Goal: Task Accomplishment & Management: Use online tool/utility

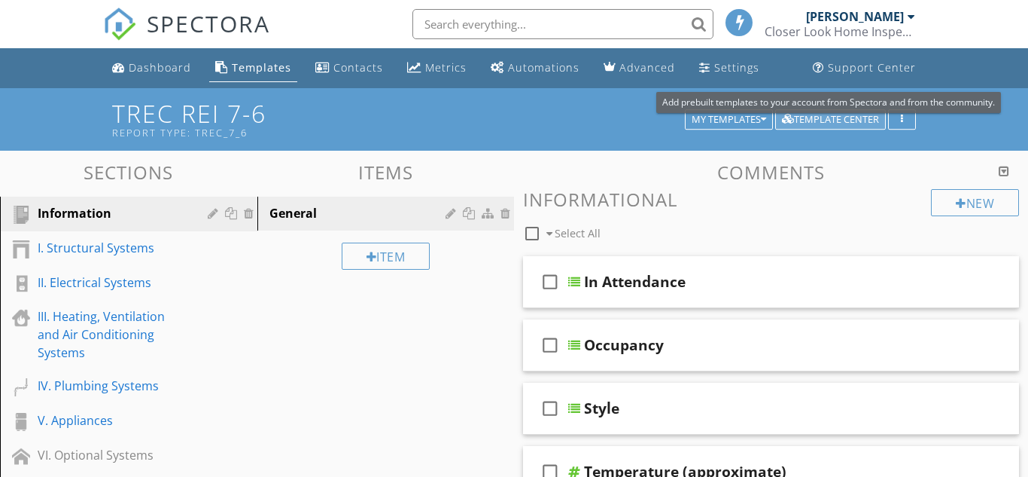
click at [831, 117] on div "Template Center" at bounding box center [830, 119] width 97 height 11
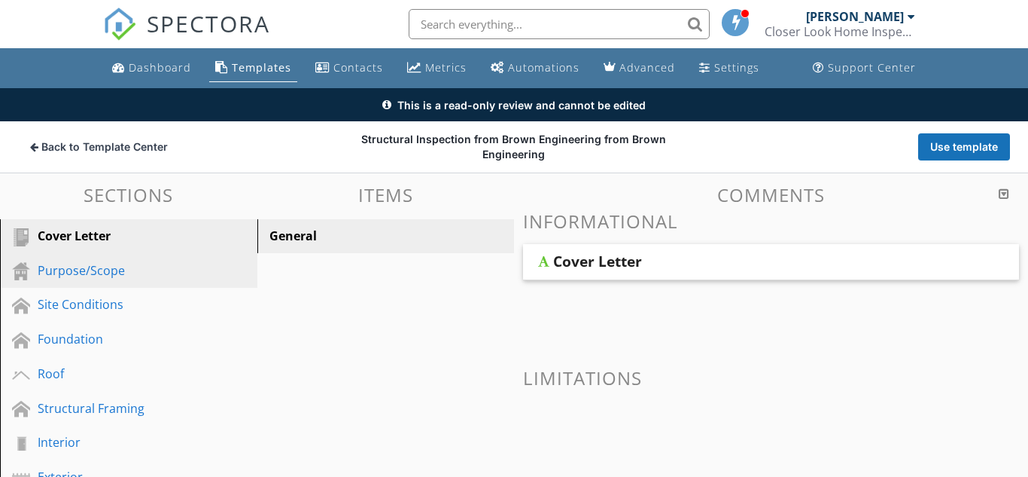
click at [179, 273] on div "Purpose/Scope" at bounding box center [112, 270] width 148 height 18
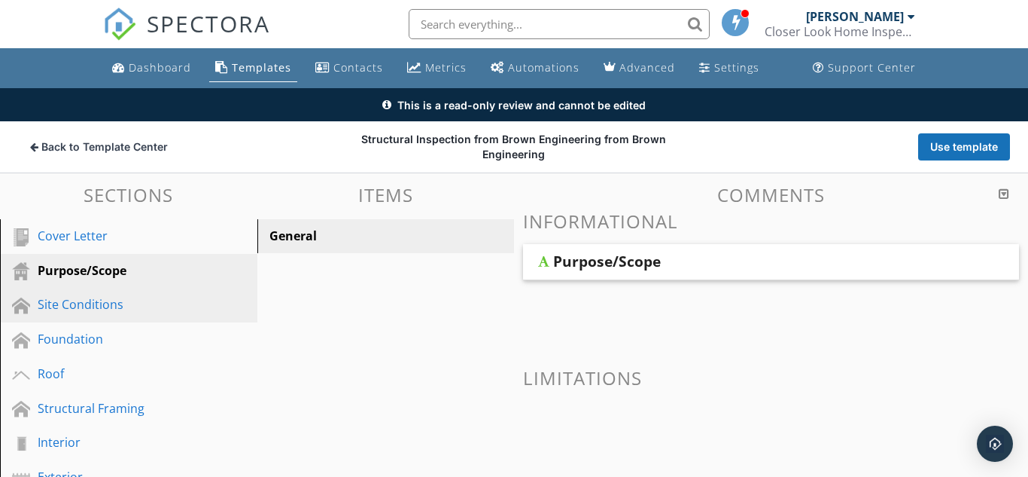
click at [155, 307] on div "Site Conditions" at bounding box center [112, 304] width 148 height 18
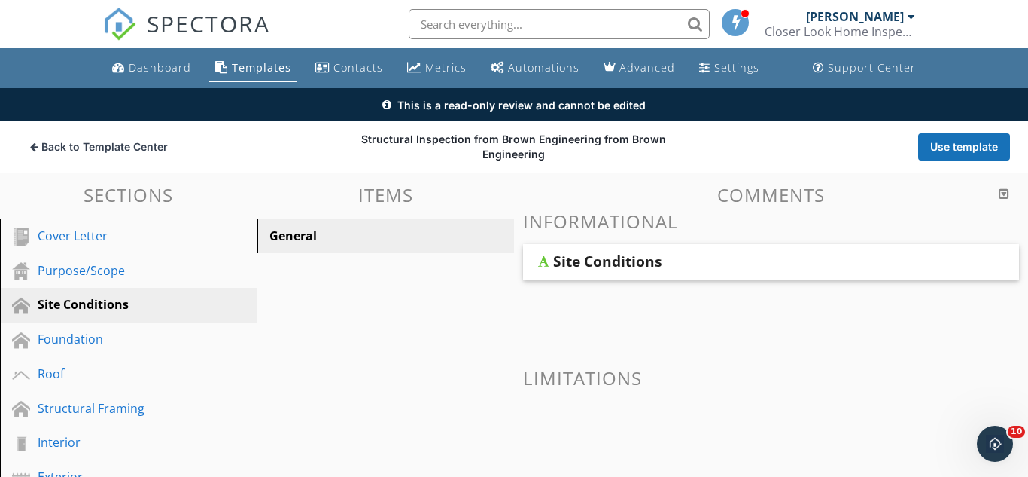
click at [779, 257] on div "Site Conditions" at bounding box center [727, 261] width 349 height 18
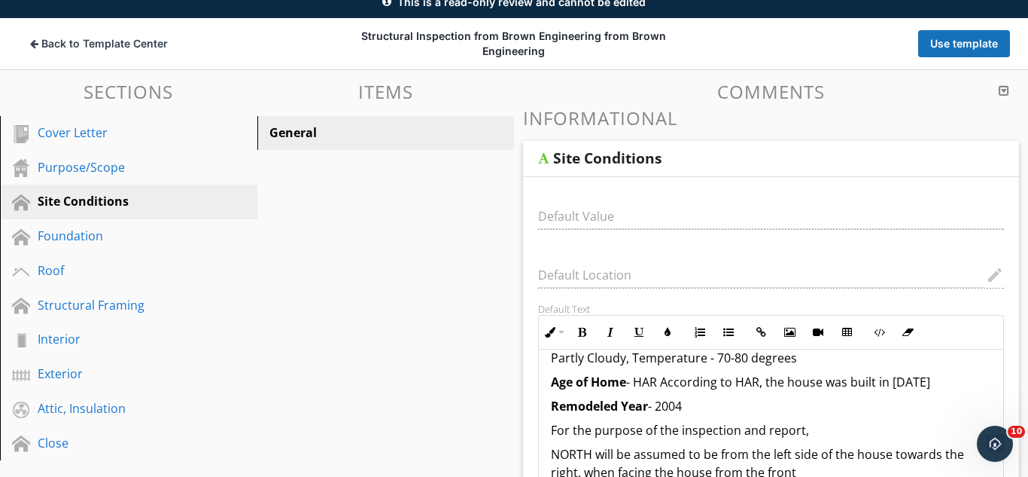
scroll to position [94, 0]
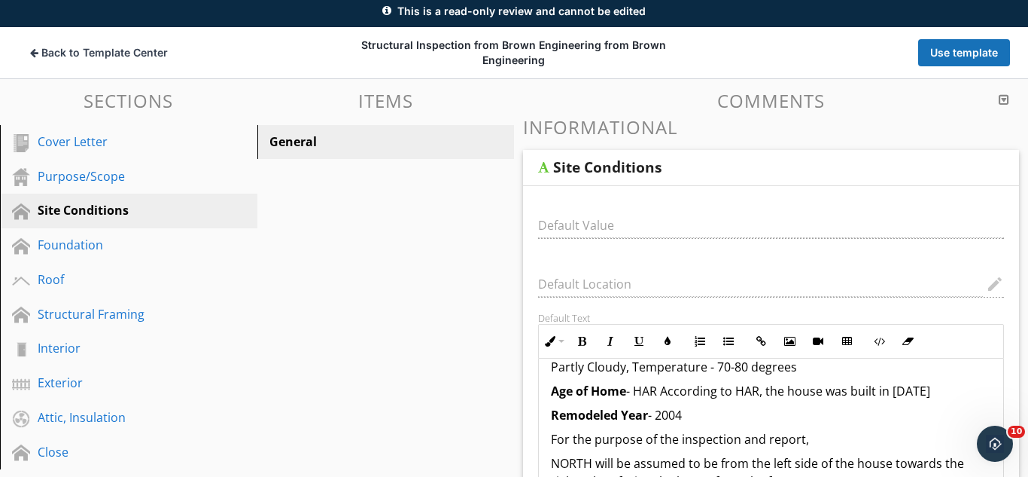
click at [70, 236] on div "Foundation" at bounding box center [112, 245] width 148 height 18
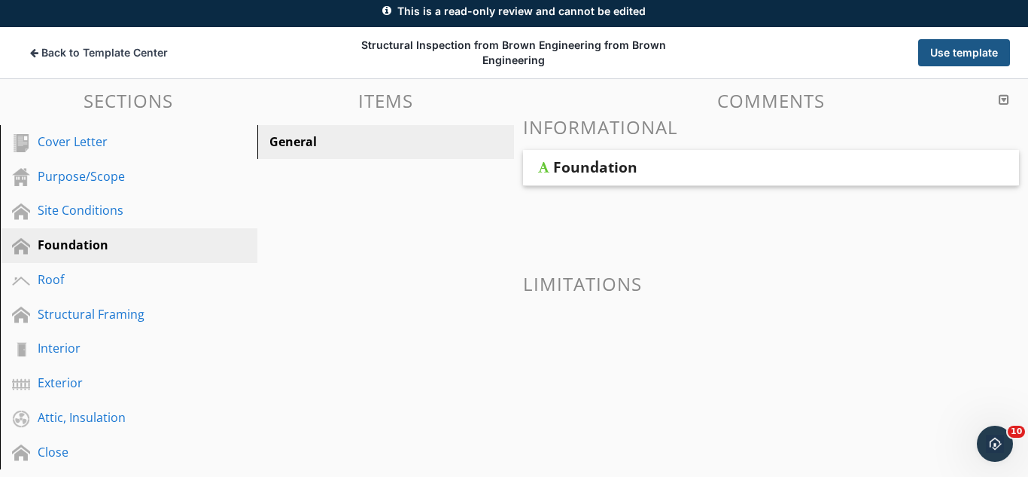
click at [955, 51] on button "Use template" at bounding box center [965, 52] width 92 height 27
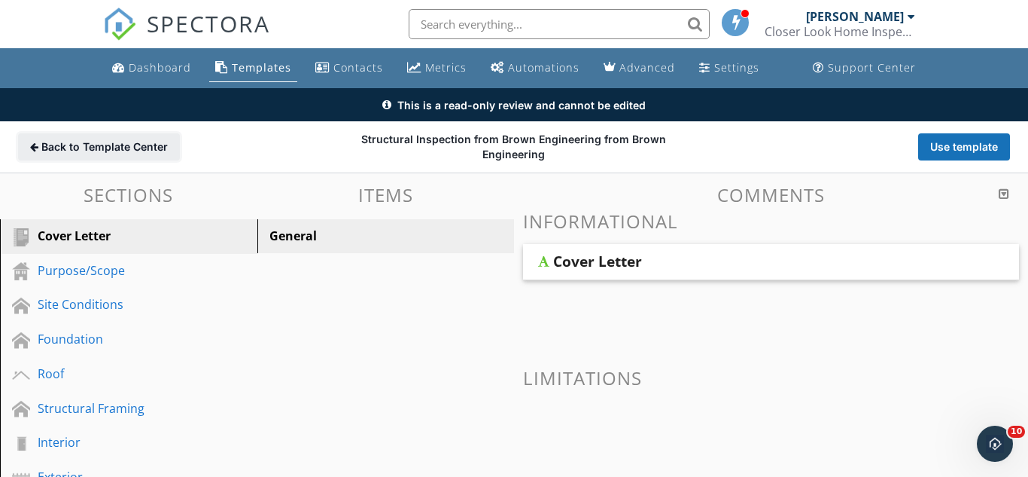
click at [131, 148] on span "Back to Template Center" at bounding box center [104, 146] width 126 height 15
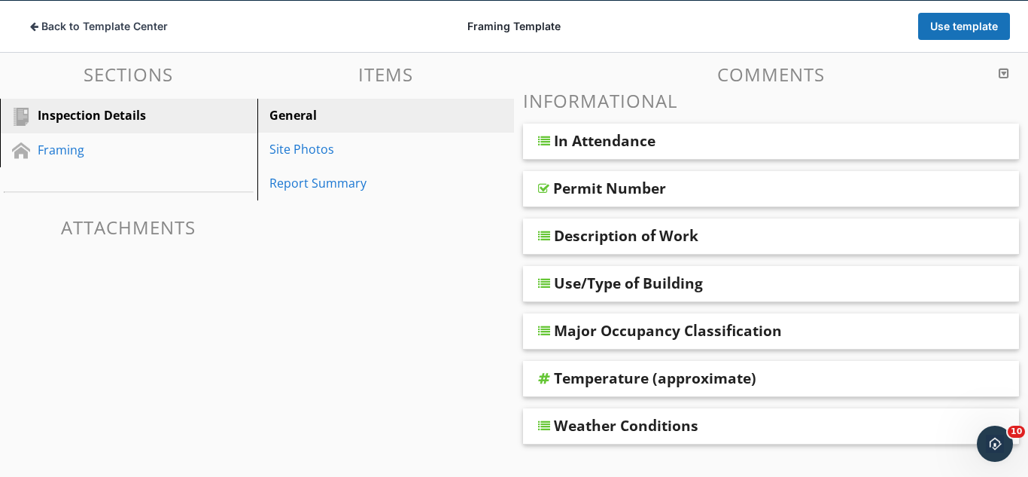
scroll to position [72, 0]
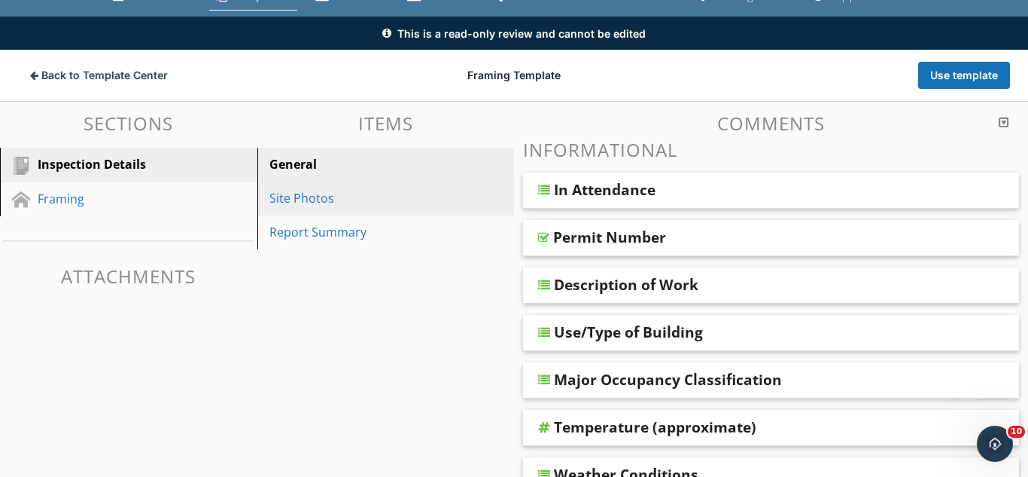
click at [318, 203] on div "Site Photos" at bounding box center [360, 198] width 181 height 18
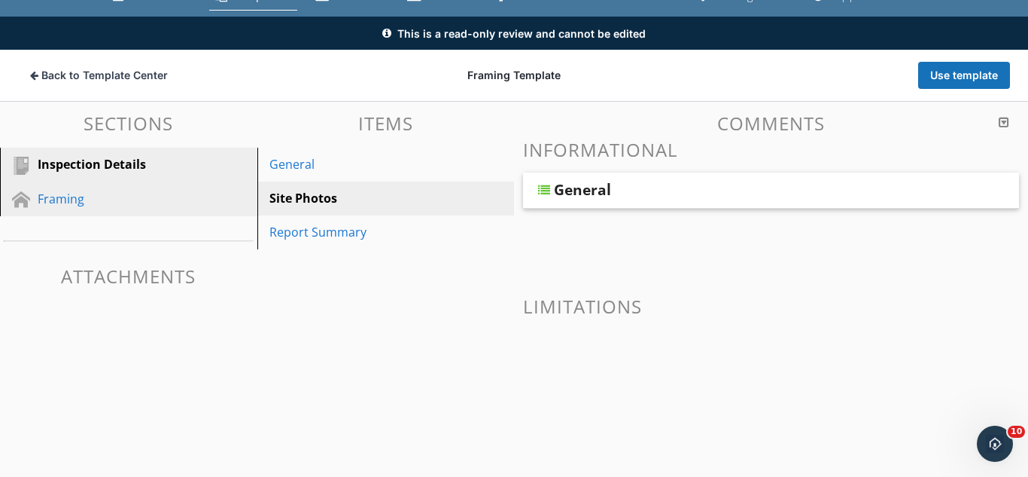
click at [135, 200] on div "Framing" at bounding box center [112, 199] width 148 height 18
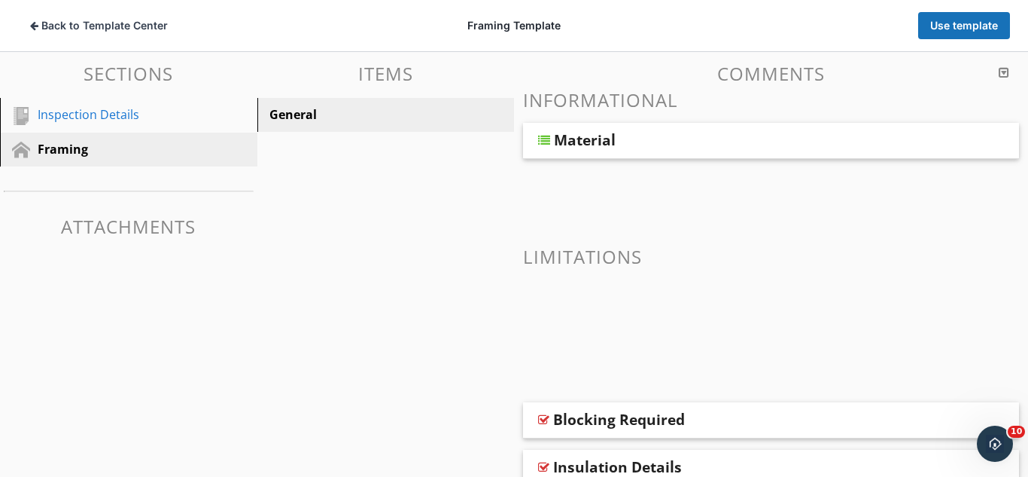
scroll to position [0, 0]
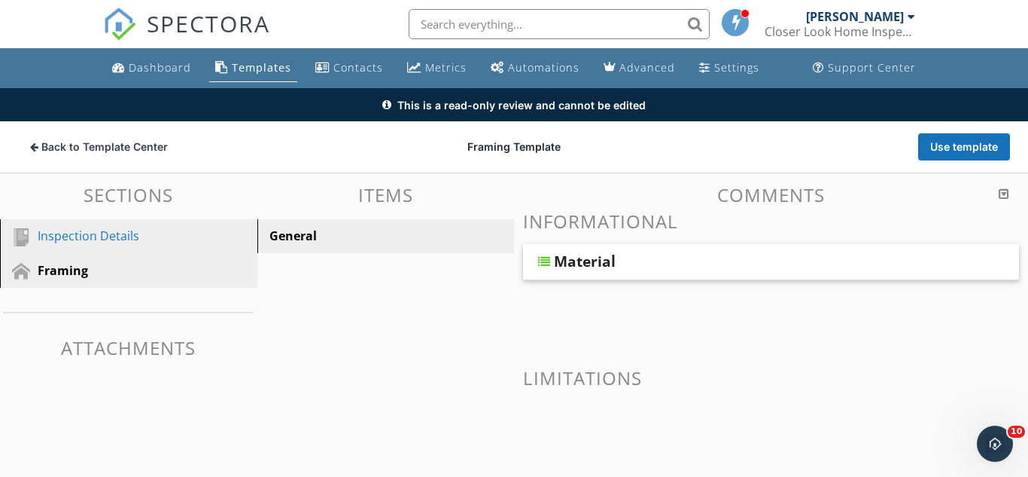
click at [106, 244] on div "Inspection Details" at bounding box center [112, 236] width 148 height 18
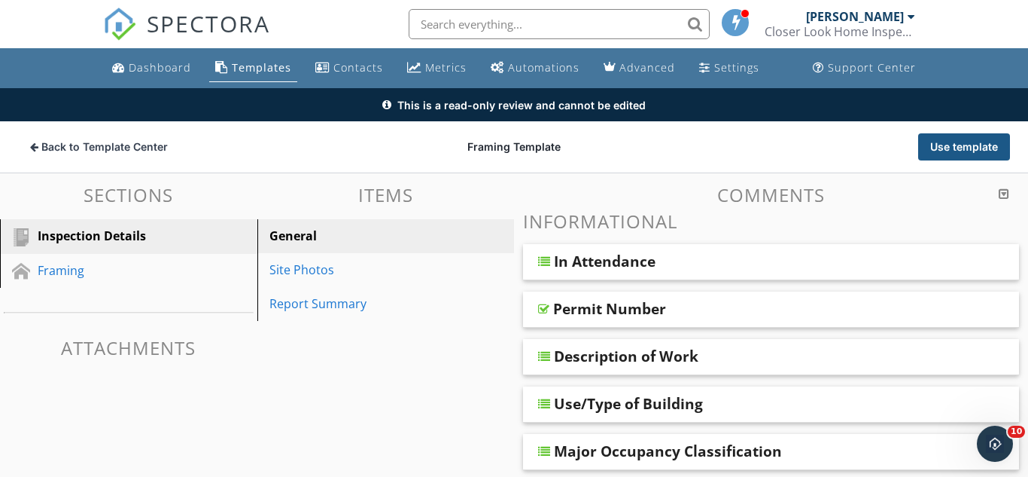
click at [951, 139] on button "Use template" at bounding box center [965, 146] width 92 height 27
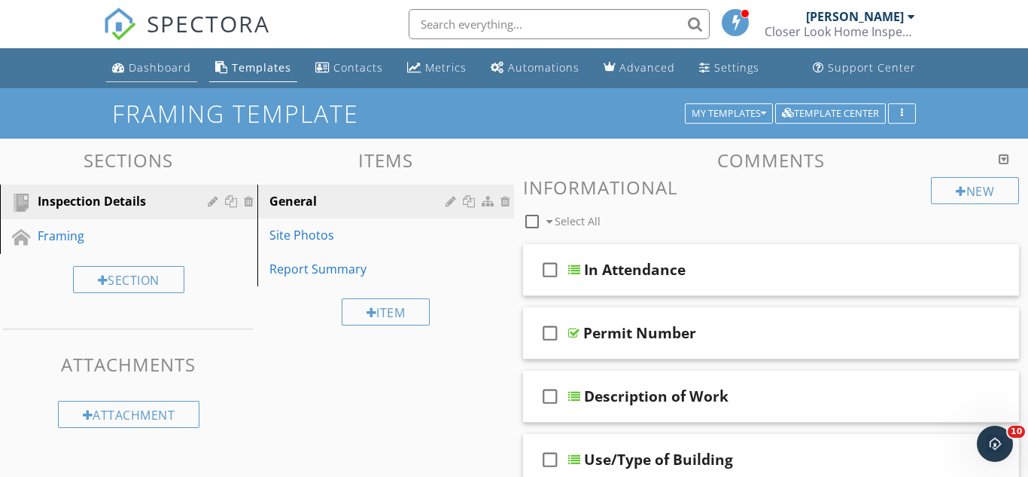
click at [161, 65] on div "Dashboard" at bounding box center [160, 67] width 62 height 14
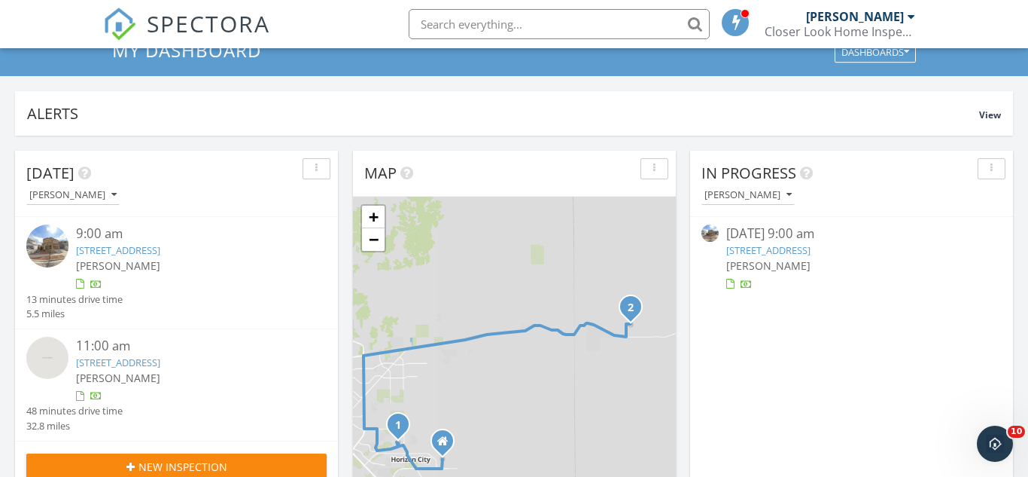
scroll to position [111, 0]
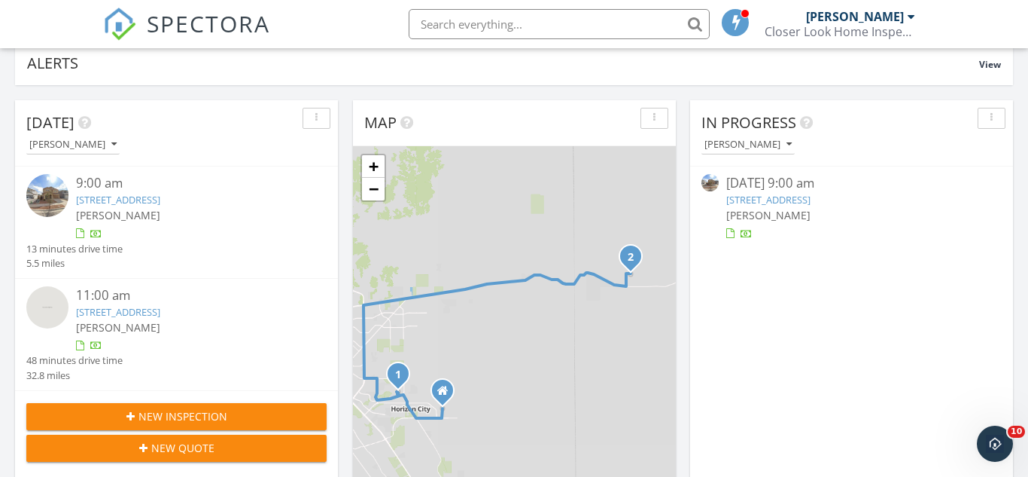
click at [213, 335] on div "11:00 am 15121 steer drive, El Paso, Tx 79938 Asheigh Flores" at bounding box center [188, 319] width 225 height 67
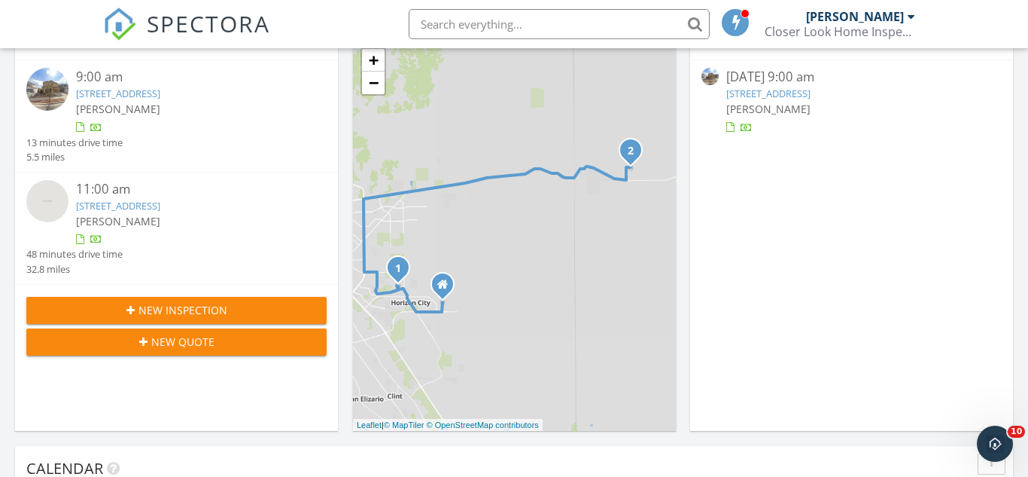
click at [160, 89] on link "968 Clapham St, El Paso, TX 79928" at bounding box center [118, 94] width 84 height 14
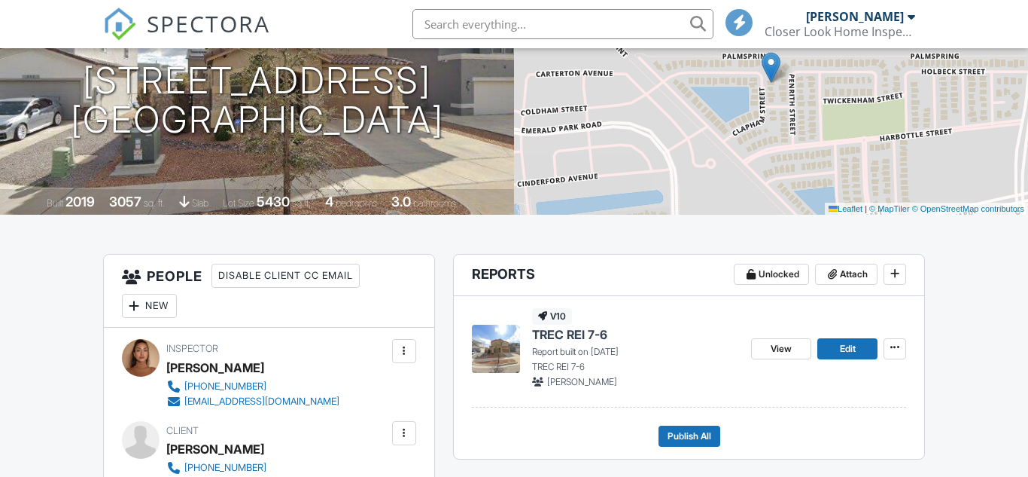
scroll to position [325, 0]
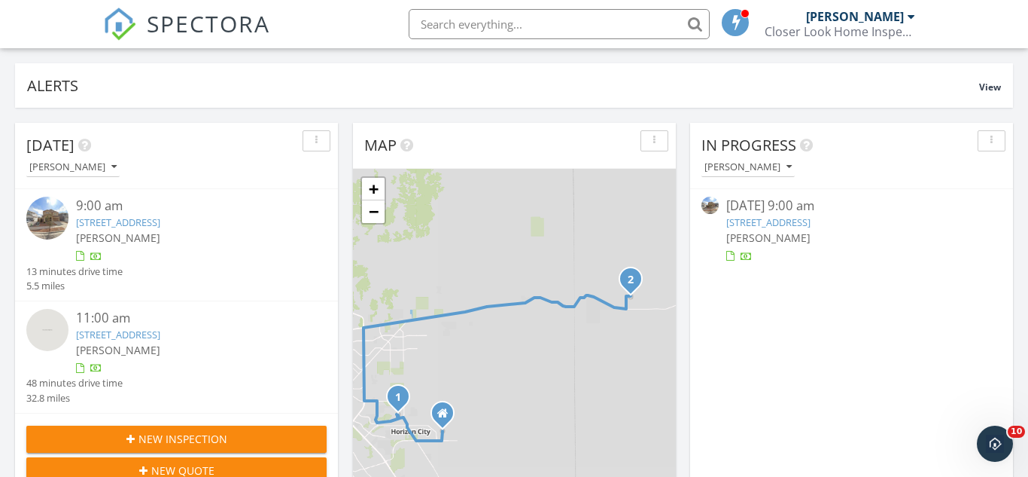
scroll to position [114, 0]
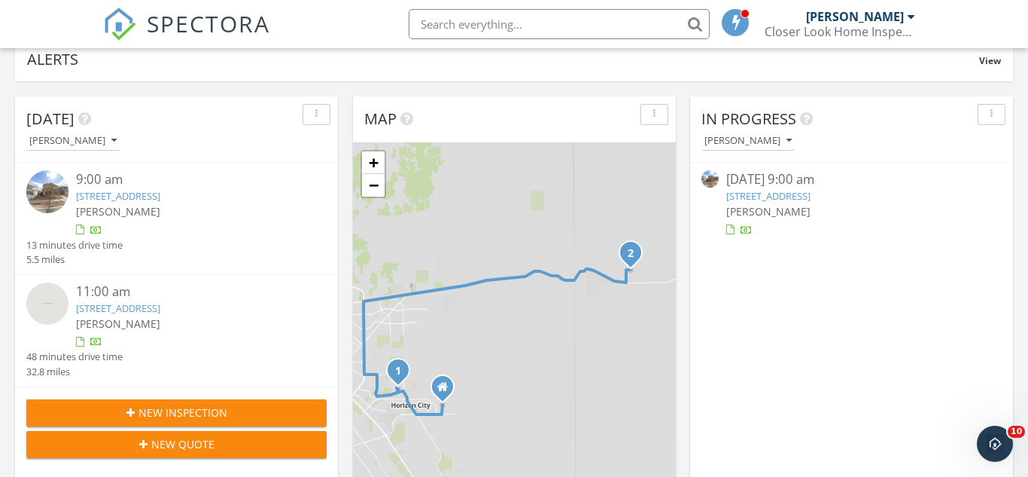
click at [160, 309] on link "[STREET_ADDRESS]" at bounding box center [118, 308] width 84 height 14
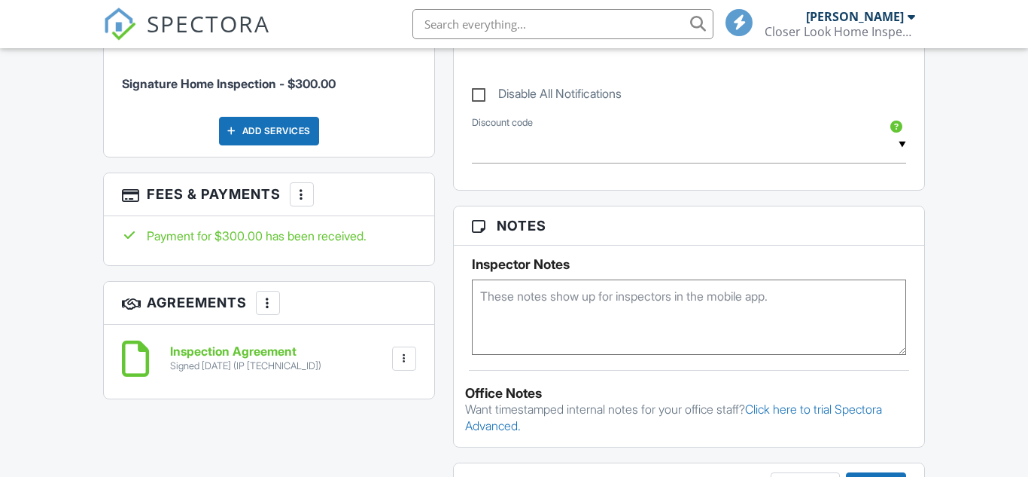
scroll to position [215, 0]
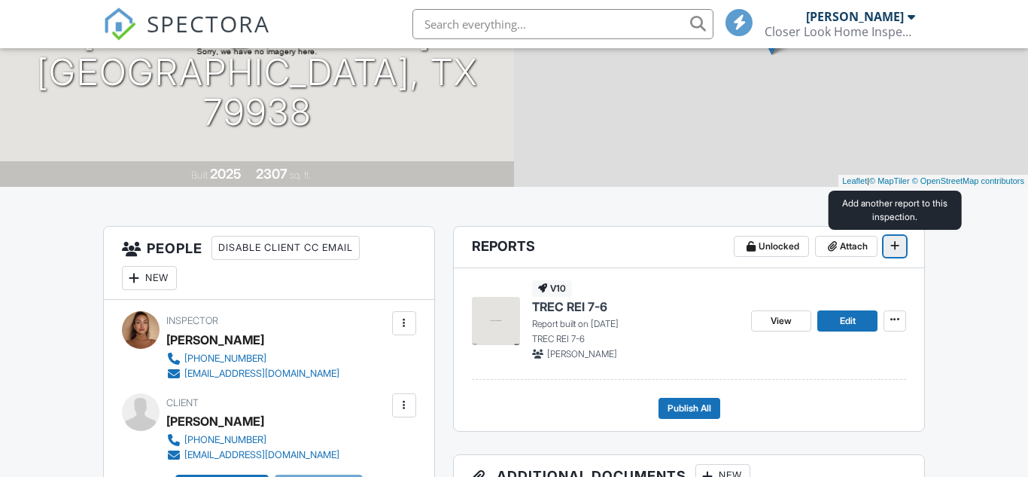
click at [894, 251] on span at bounding box center [895, 245] width 15 height 15
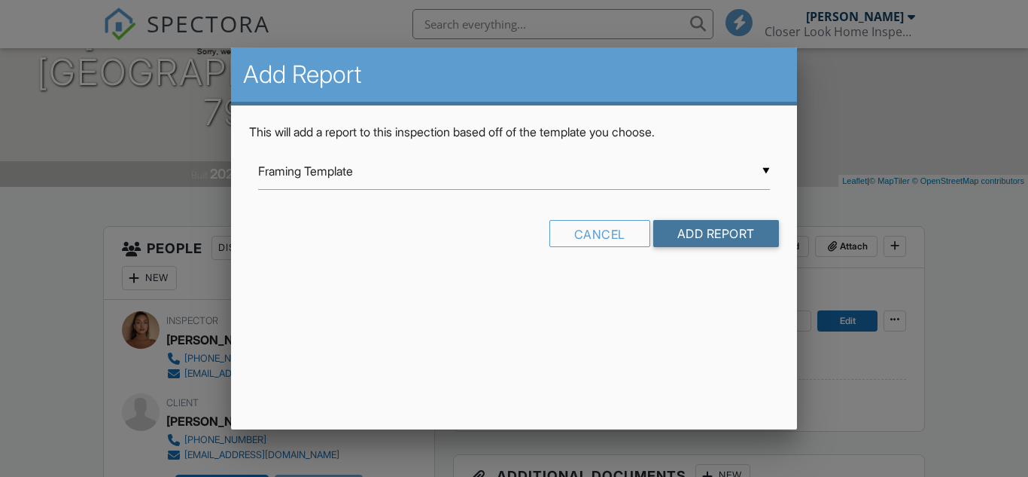
click at [722, 229] on input "Add Report" at bounding box center [717, 233] width 126 height 27
